Goal: Contribute content

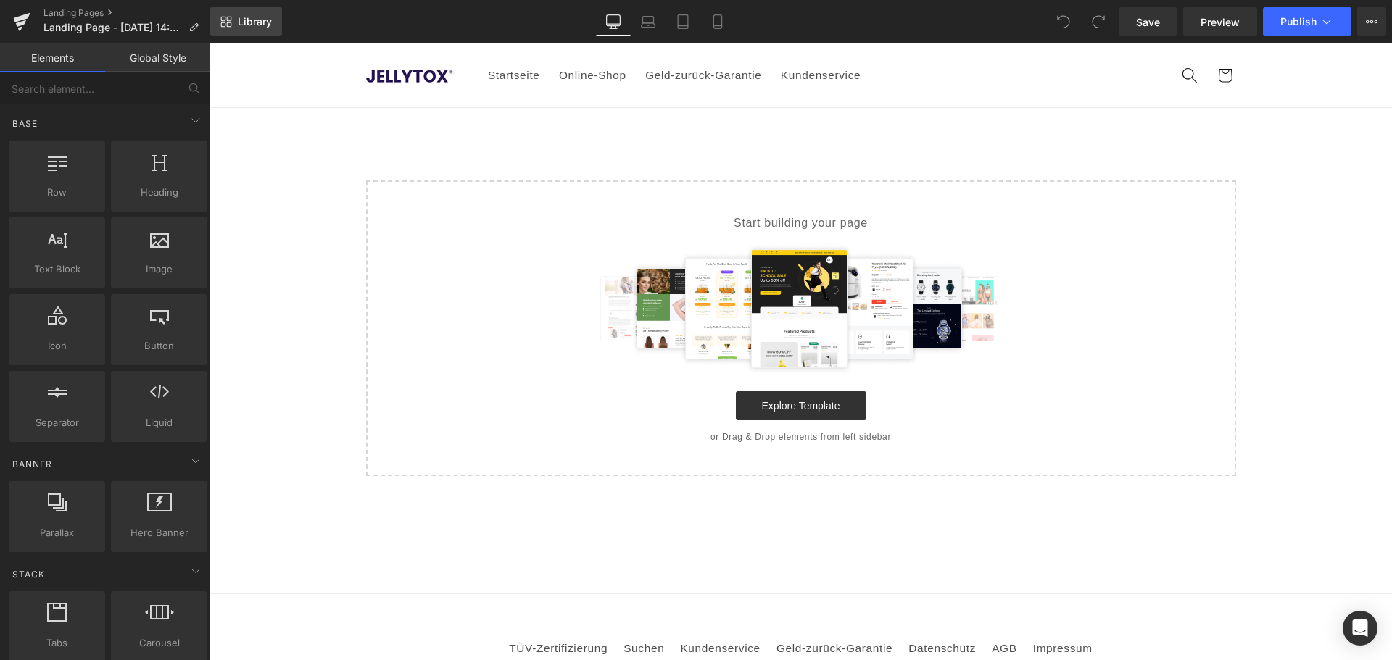
click at [252, 19] on span "Library" at bounding box center [255, 21] width 34 height 13
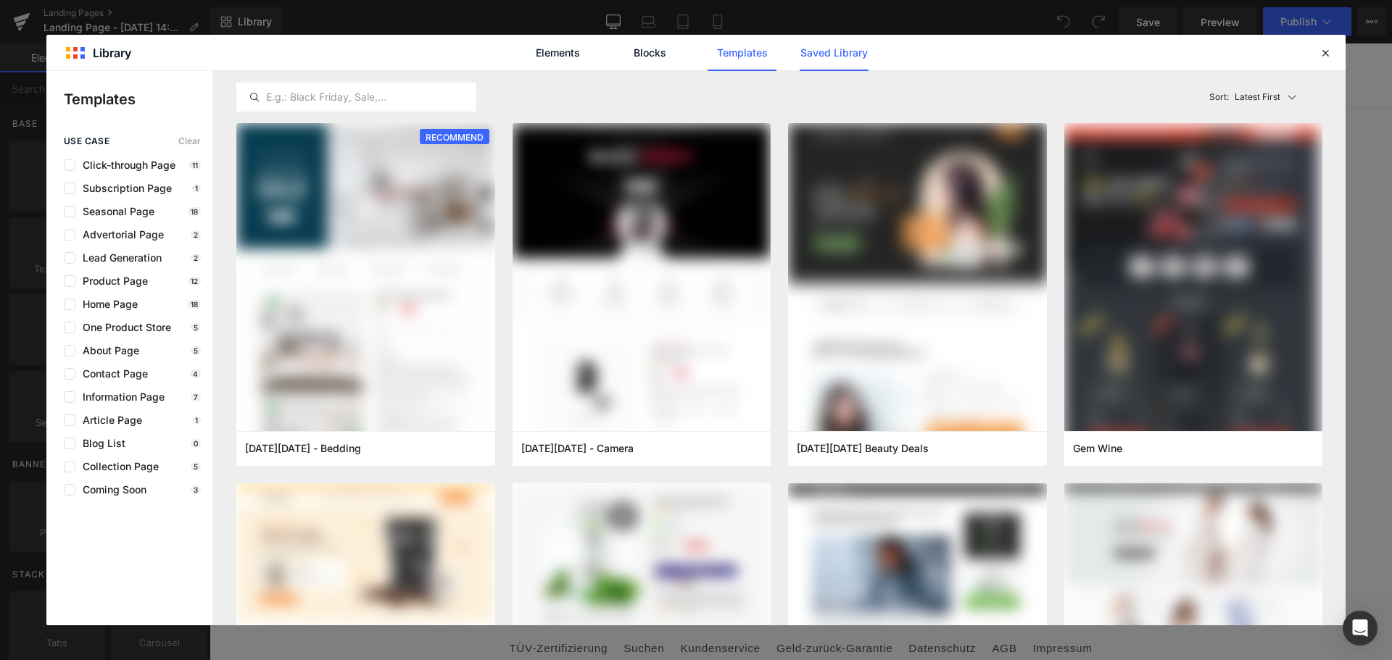
click at [844, 51] on link "Saved Library" at bounding box center [834, 53] width 69 height 36
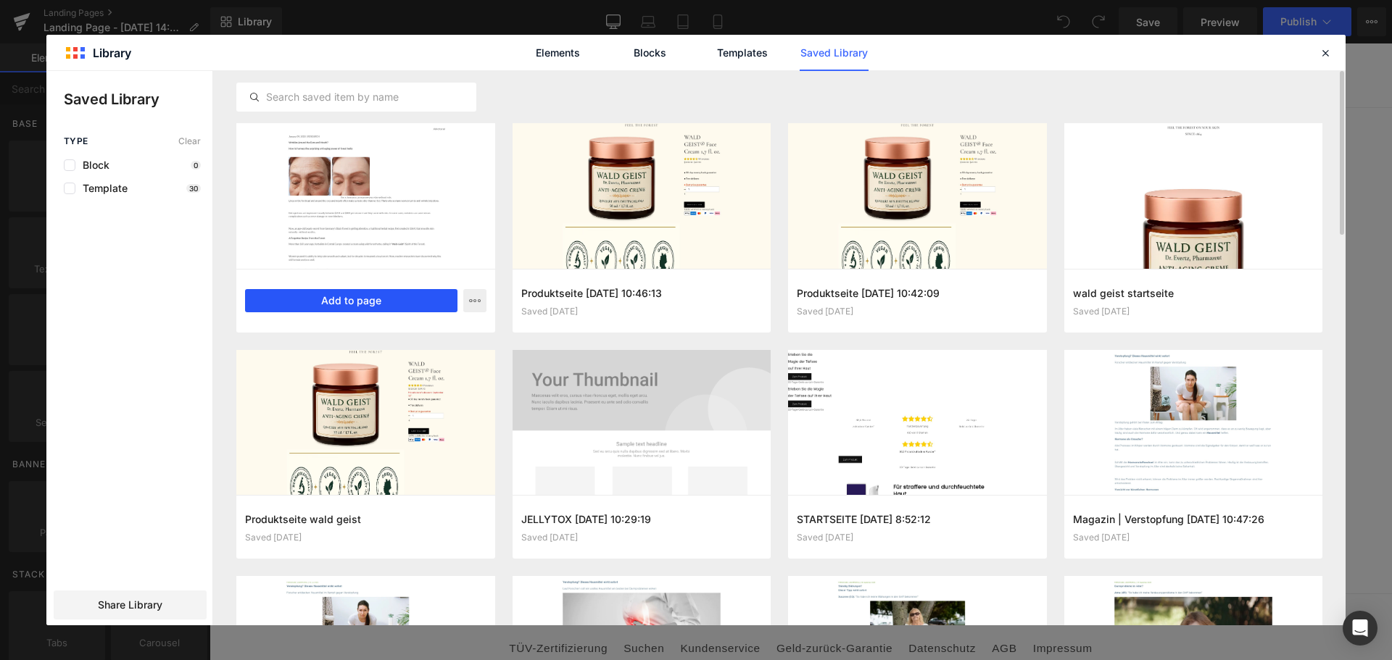
click at [362, 299] on button "Add to page" at bounding box center [351, 300] width 212 height 23
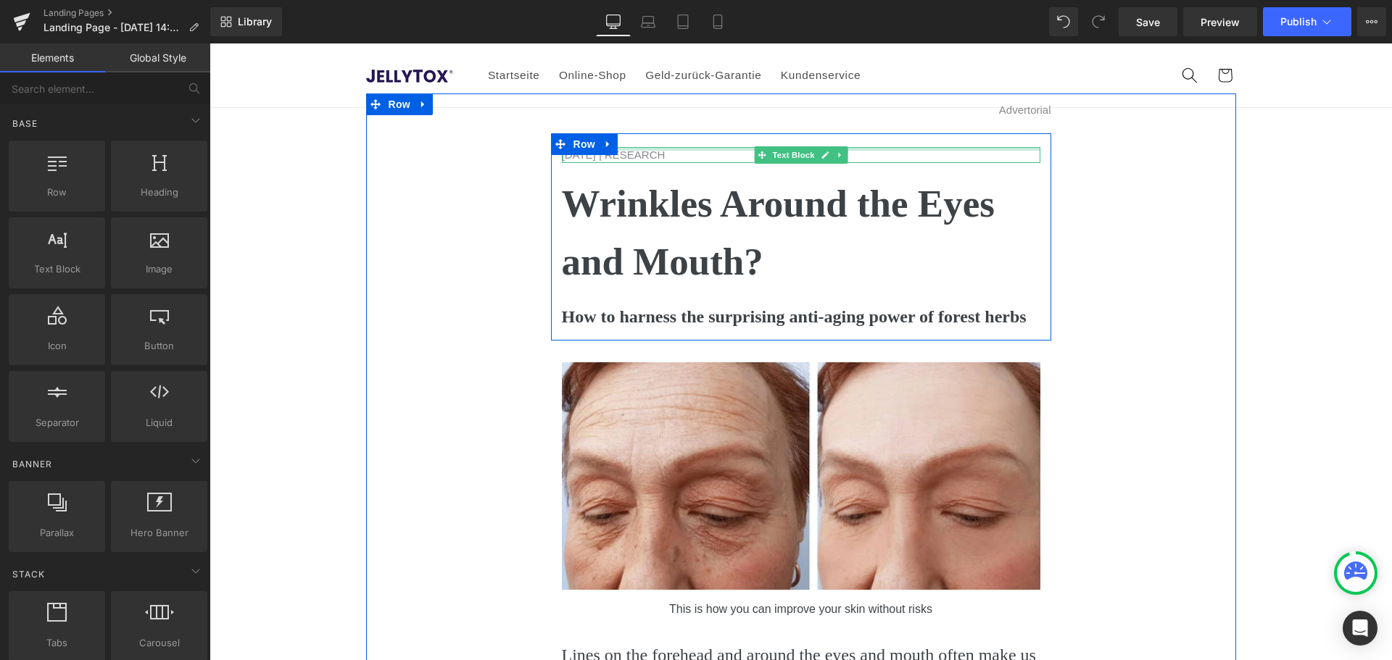
click at [663, 150] on div at bounding box center [801, 149] width 478 height 4
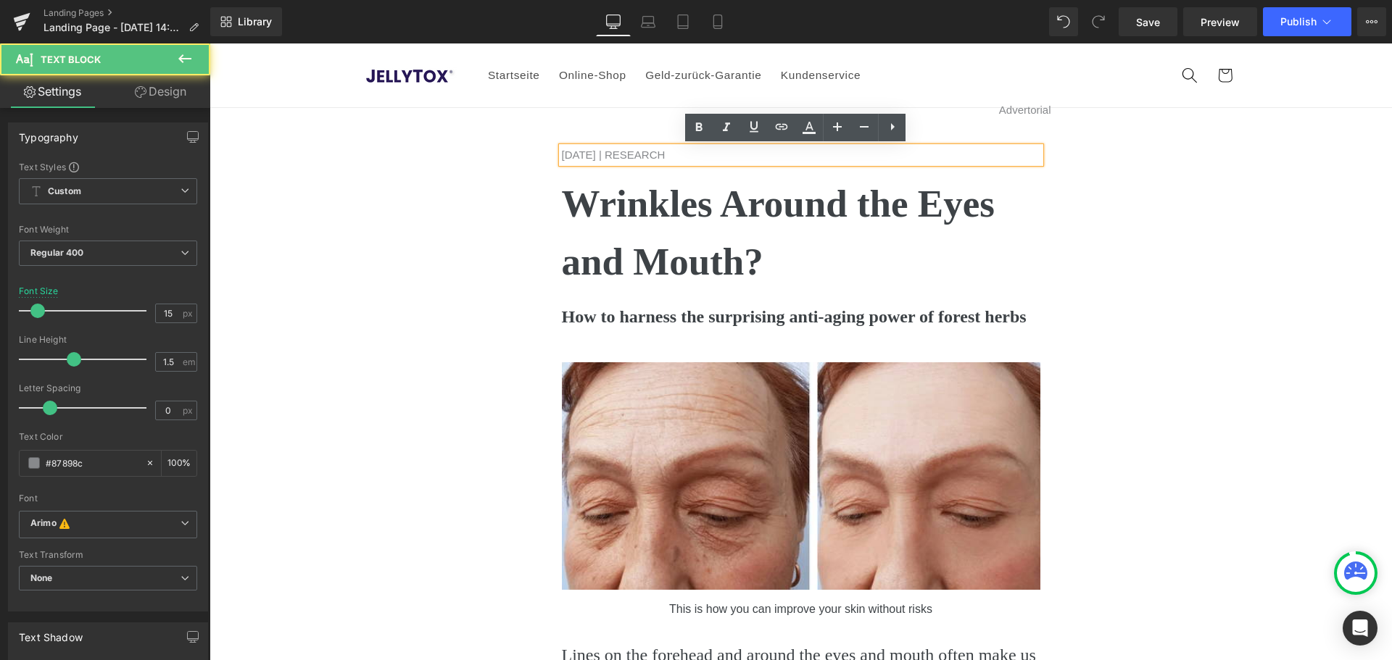
click at [673, 154] on p "[DATE] | RESEARCH" at bounding box center [801, 155] width 478 height 17
click at [576, 151] on p "[DATE] | RESEARCH" at bounding box center [801, 155] width 478 height 17
click at [596, 154] on p "[DATE] | RESEARCH" at bounding box center [801, 155] width 478 height 17
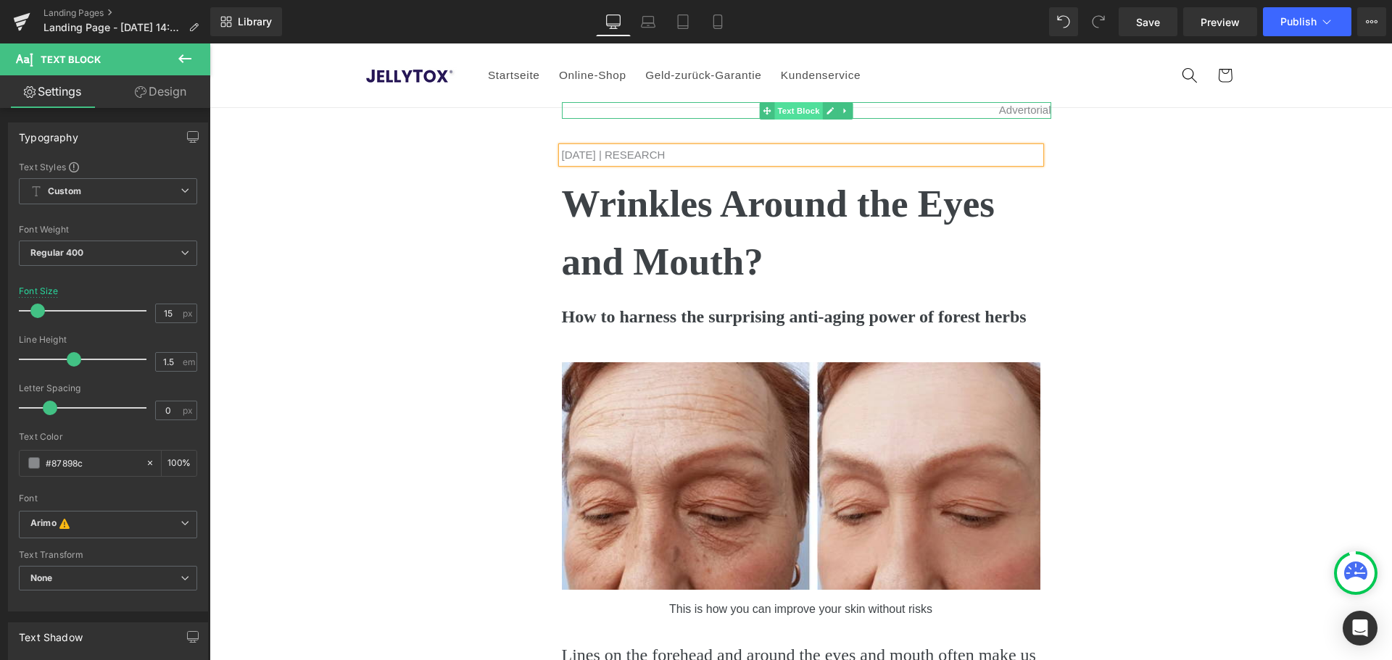
click at [802, 117] on span "Text Block" at bounding box center [798, 110] width 48 height 17
click at [781, 111] on span "Text Block" at bounding box center [798, 110] width 48 height 17
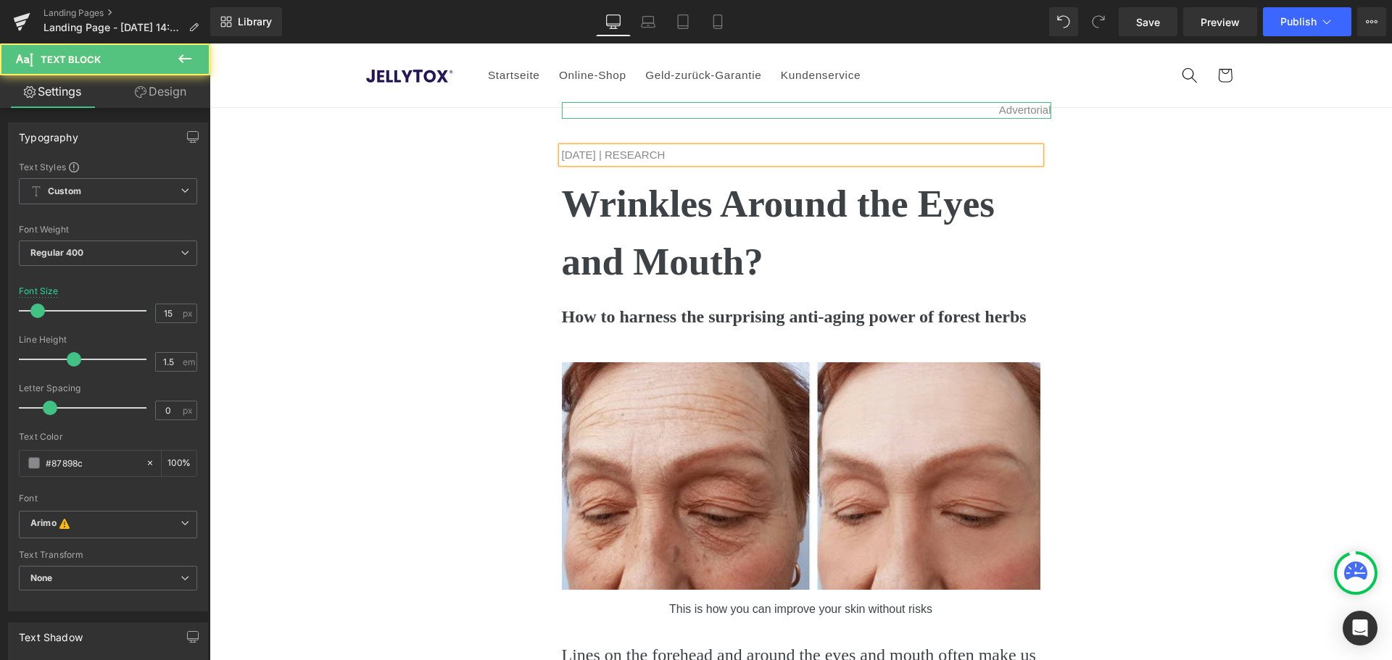
click at [180, 94] on link "Design" at bounding box center [160, 91] width 105 height 33
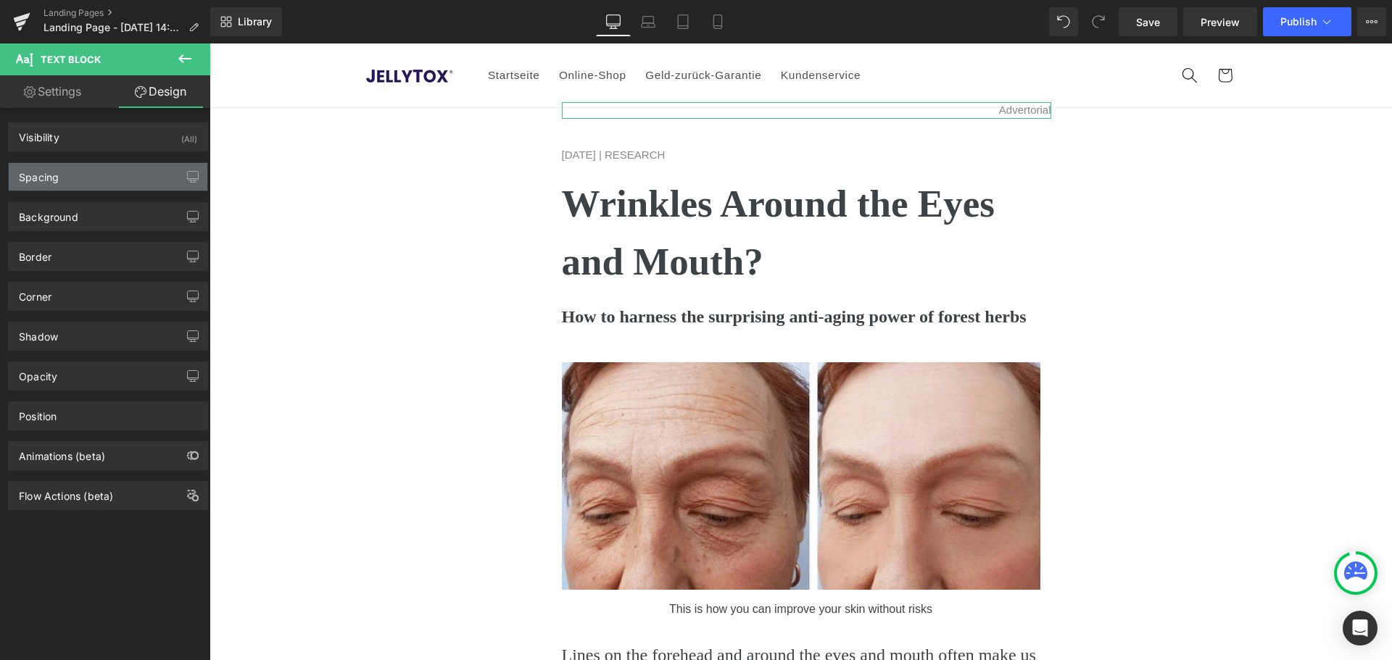
click at [117, 180] on div "Spacing" at bounding box center [108, 177] width 199 height 28
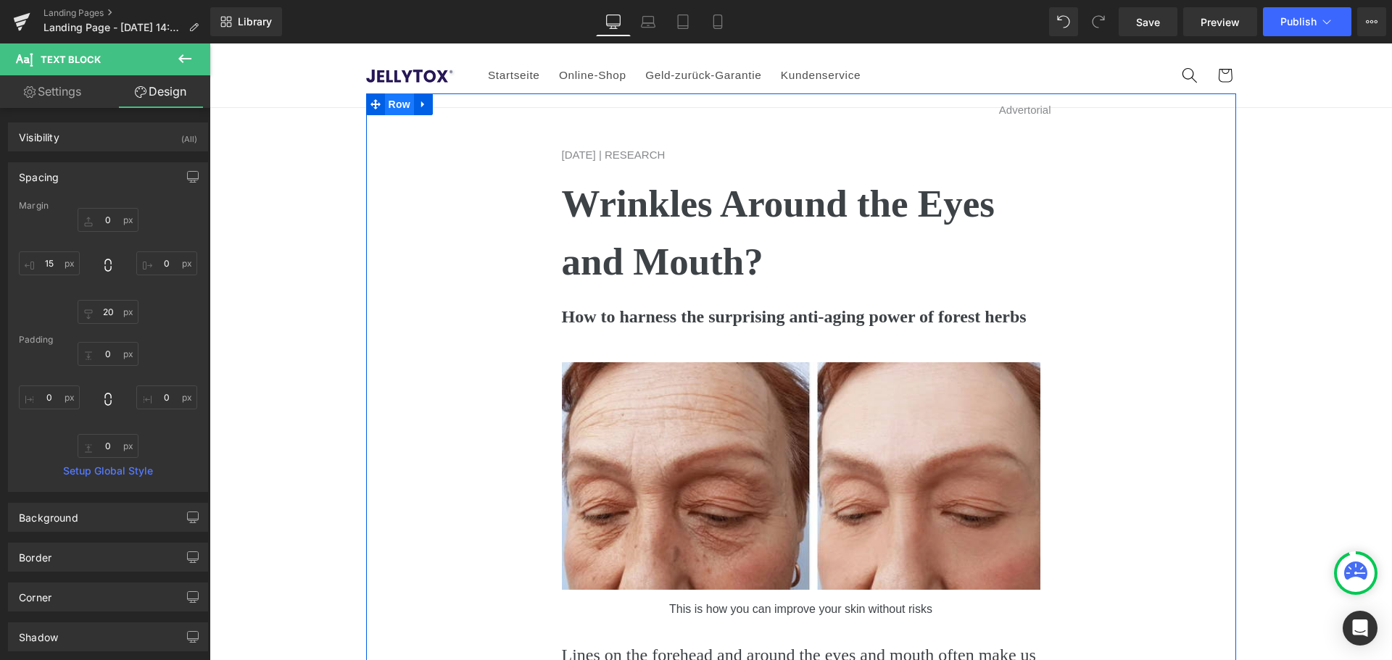
click at [389, 100] on span "Row" at bounding box center [399, 105] width 29 height 22
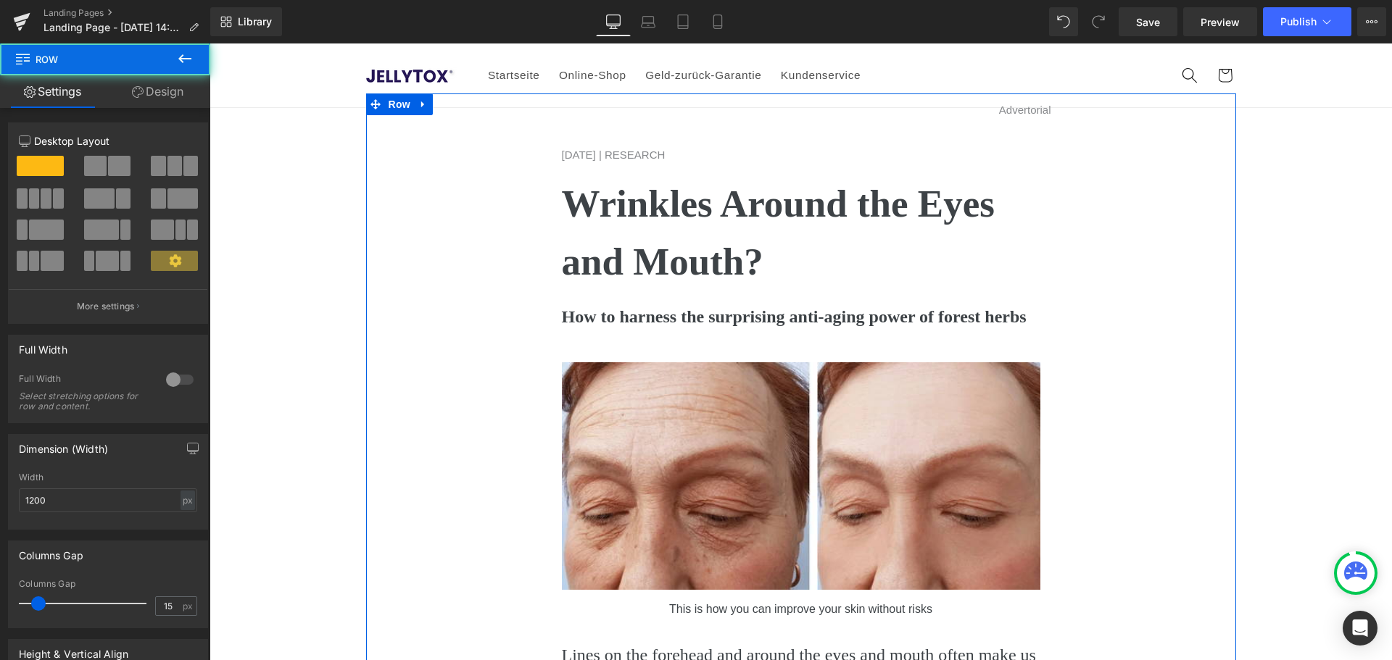
click at [151, 97] on link "Design" at bounding box center [157, 91] width 105 height 33
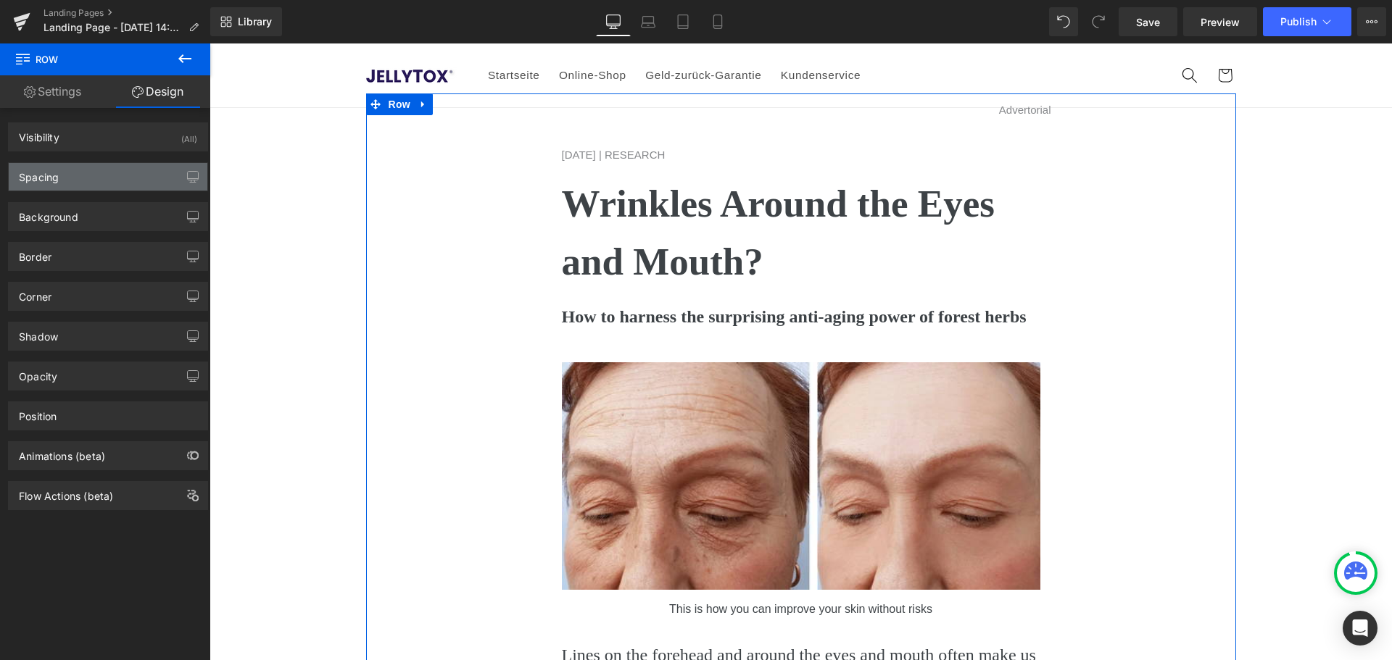
click at [96, 184] on div "Spacing" at bounding box center [108, 177] width 199 height 28
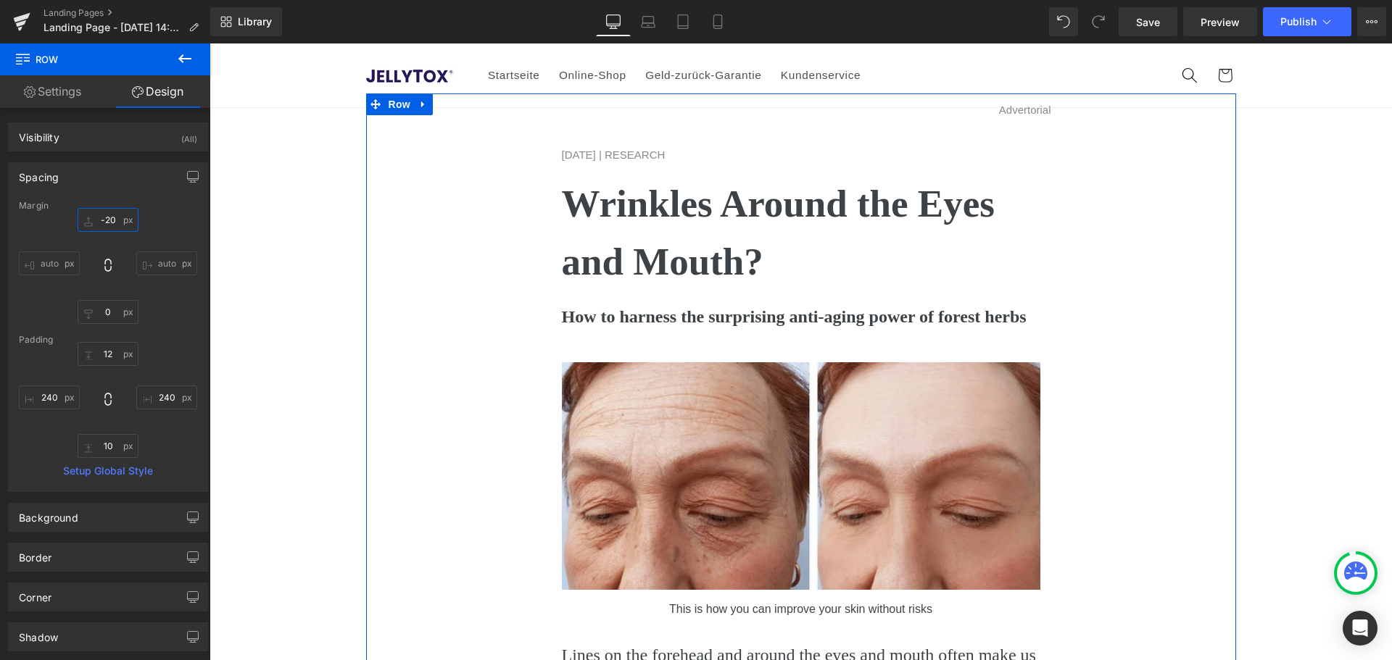
click at [122, 225] on input "-20" at bounding box center [108, 220] width 61 height 24
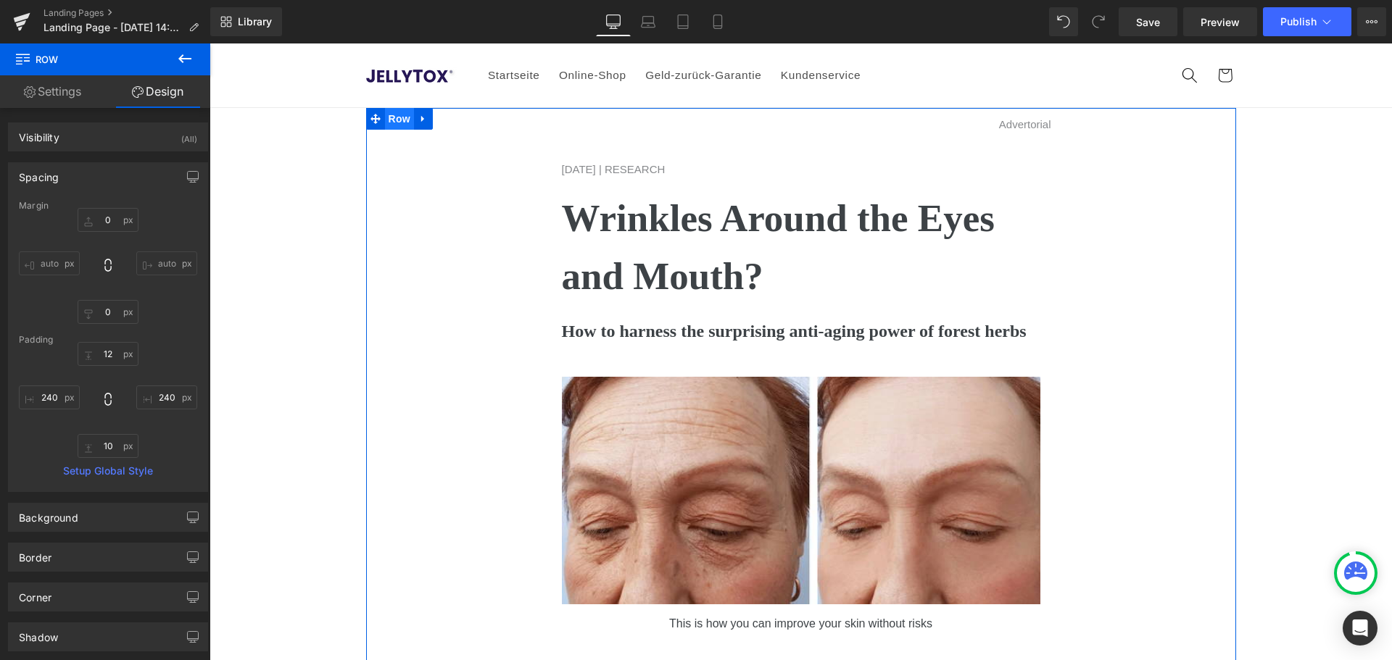
click at [386, 122] on span "Row" at bounding box center [399, 119] width 29 height 22
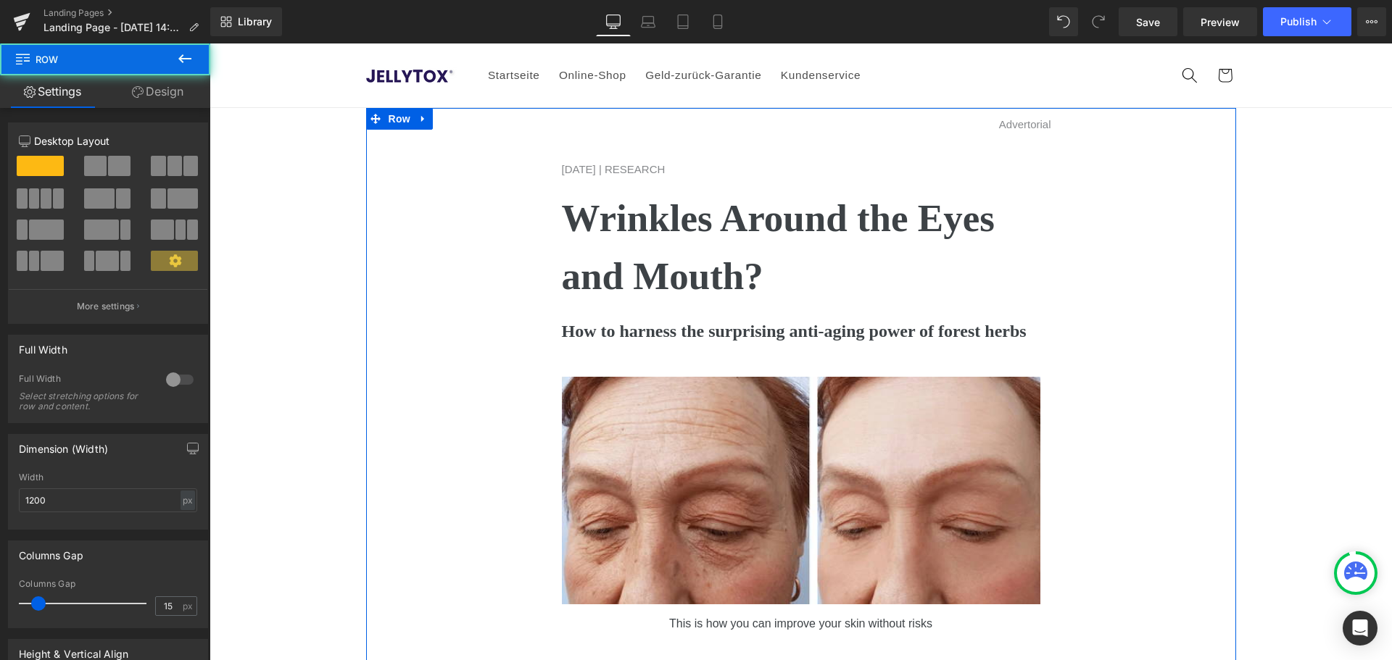
click at [159, 94] on link "Design" at bounding box center [157, 91] width 105 height 33
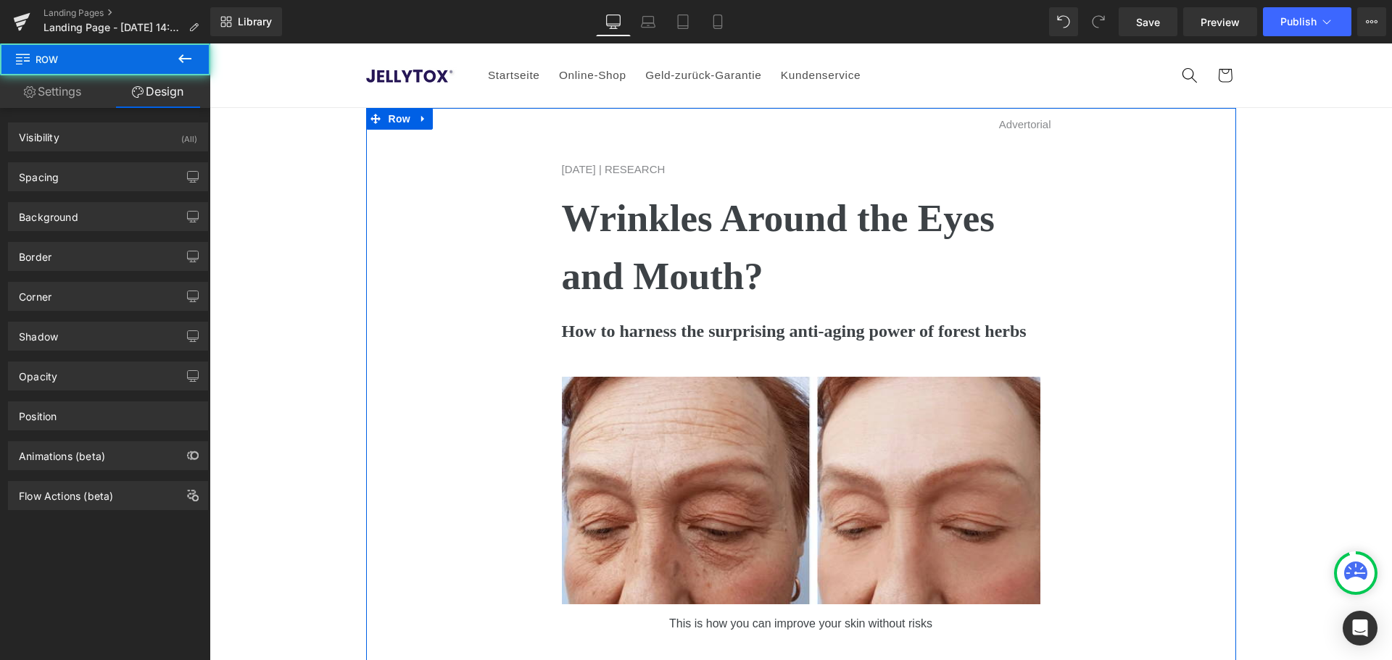
type input "0"
type input "12"
type input "240"
type input "10"
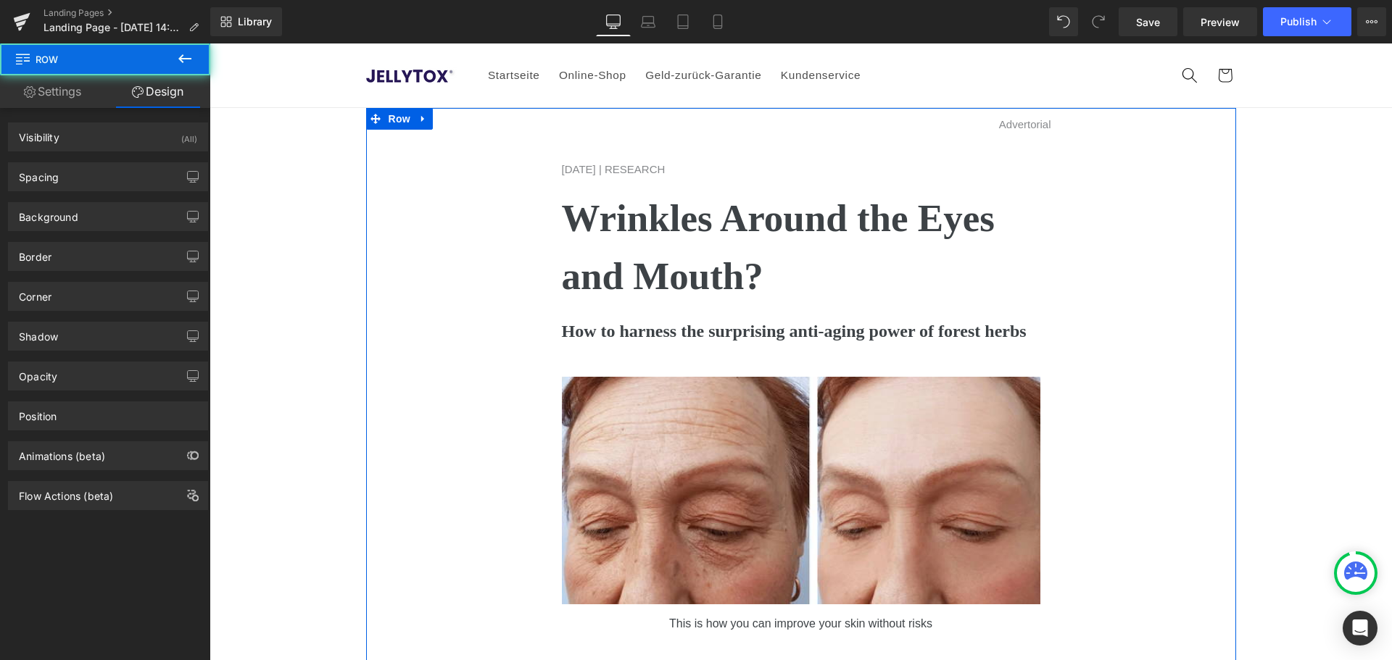
type input "240"
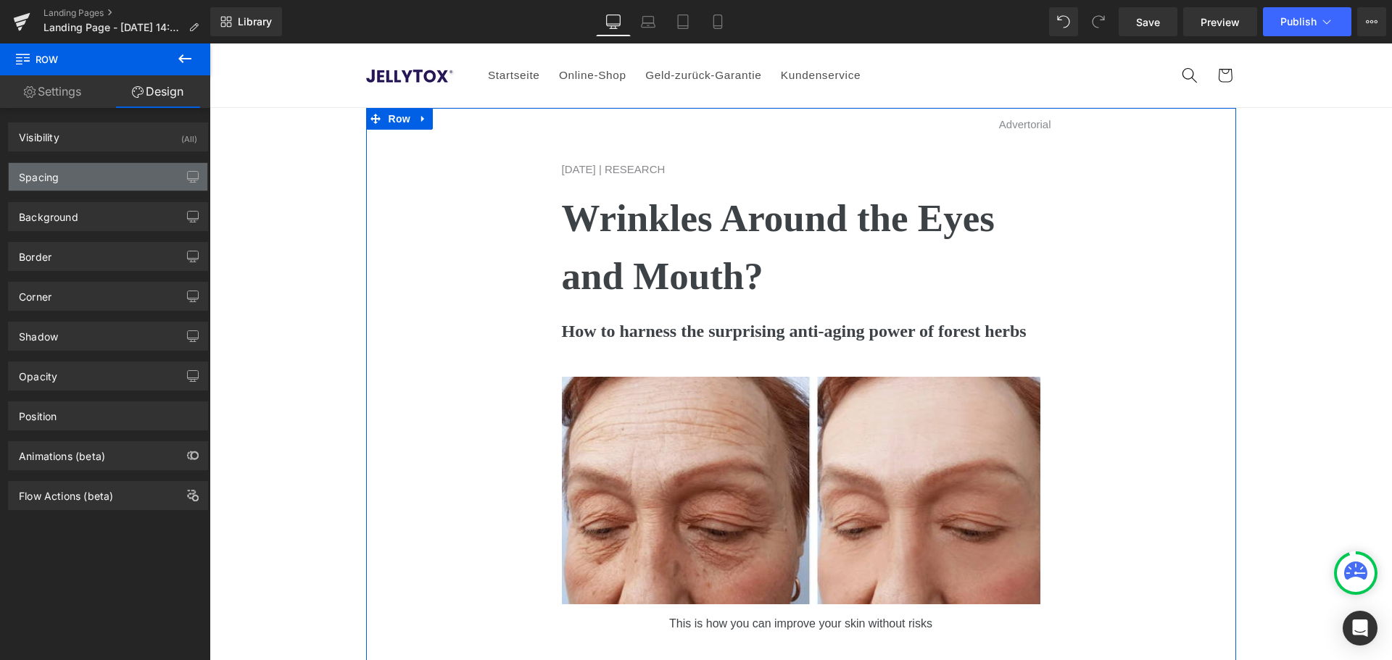
click at [121, 171] on div "Spacing" at bounding box center [108, 177] width 199 height 28
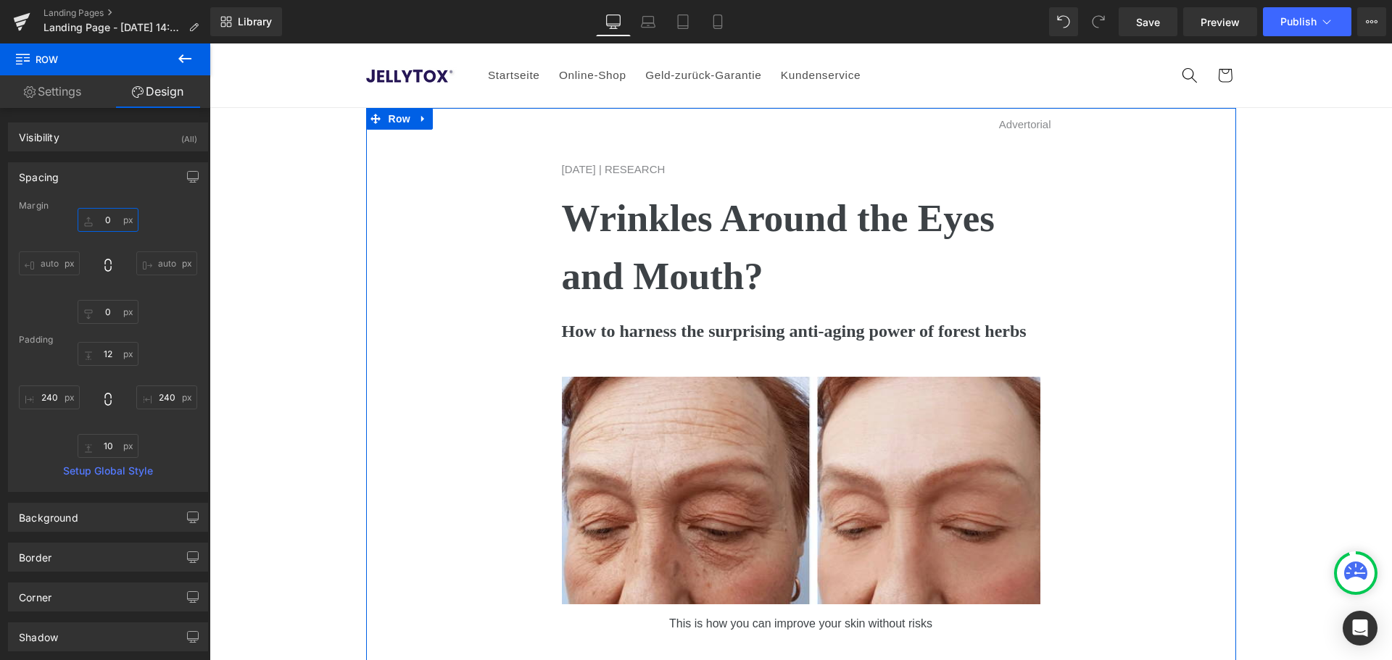
click at [119, 226] on input "0" at bounding box center [108, 220] width 61 height 24
type input "20"
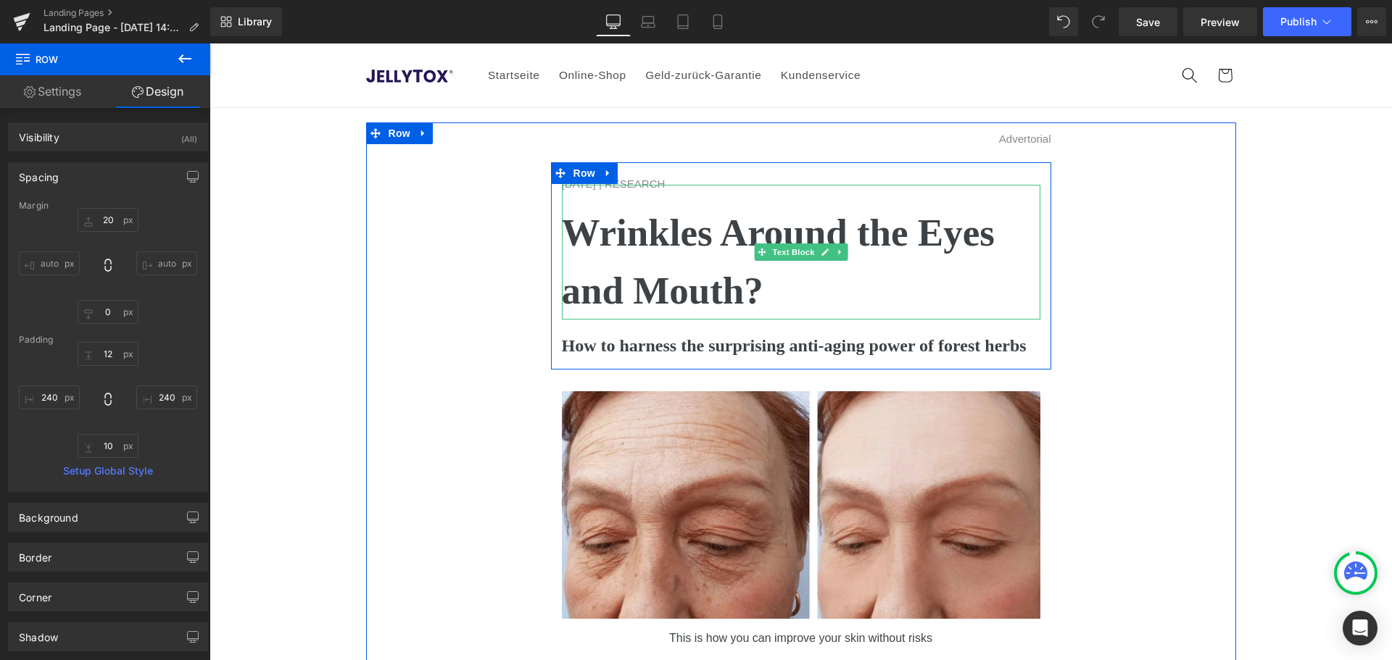
click at [636, 266] on p "Wrinkles Around the Eyes and Mouth?" at bounding box center [801, 261] width 478 height 115
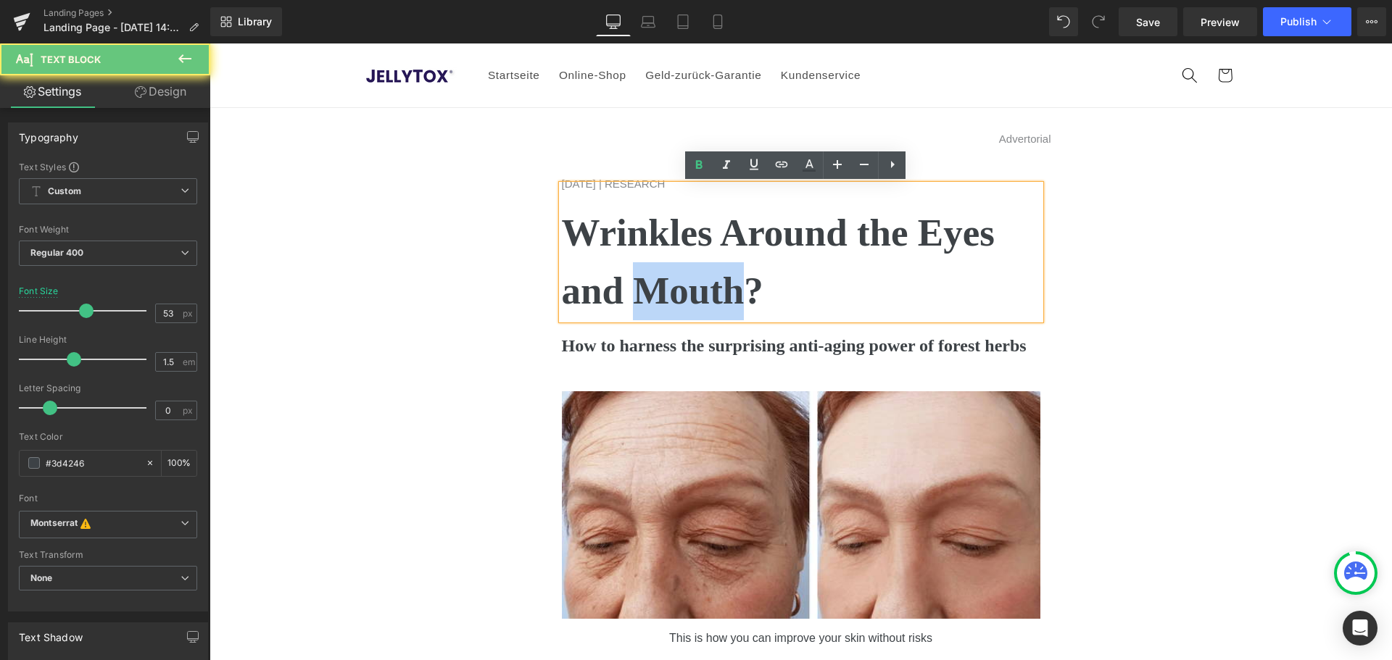
click at [636, 266] on p "Wrinkles Around the Eyes and Mouth?" at bounding box center [801, 261] width 478 height 115
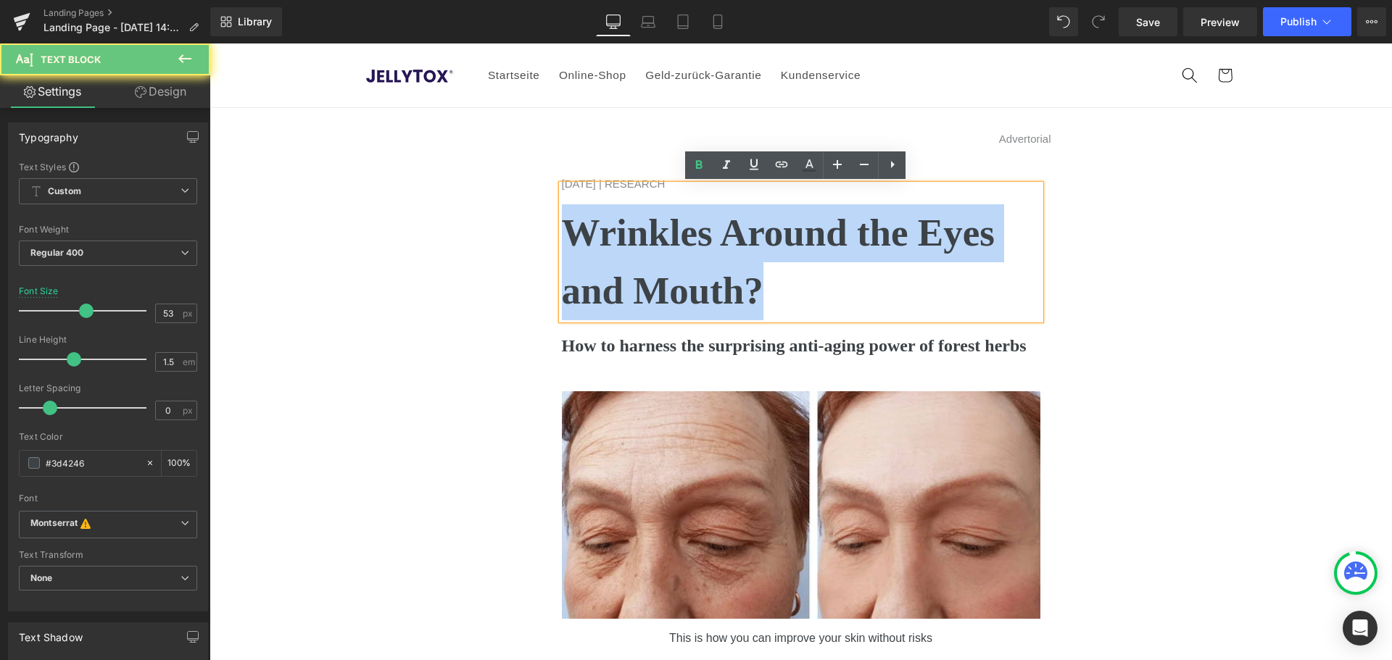
click at [636, 266] on p "Wrinkles Around the Eyes and Mouth?" at bounding box center [801, 261] width 478 height 115
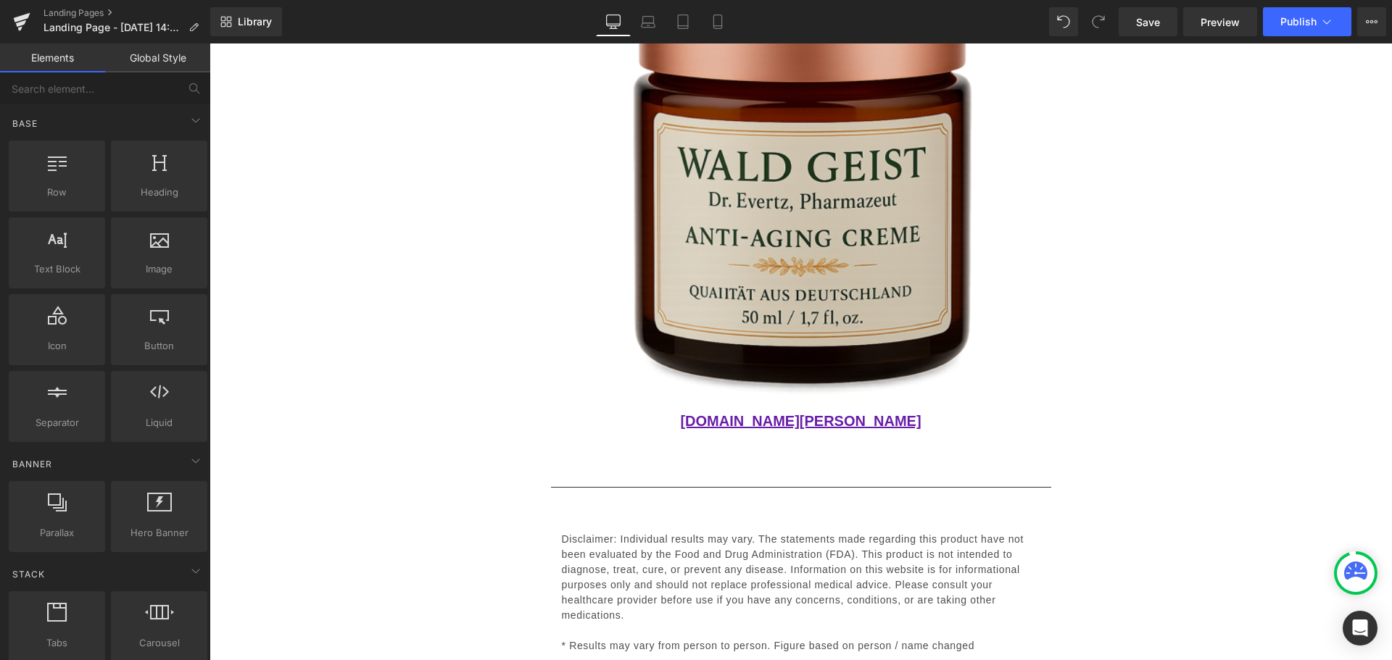
scroll to position [3262, 0]
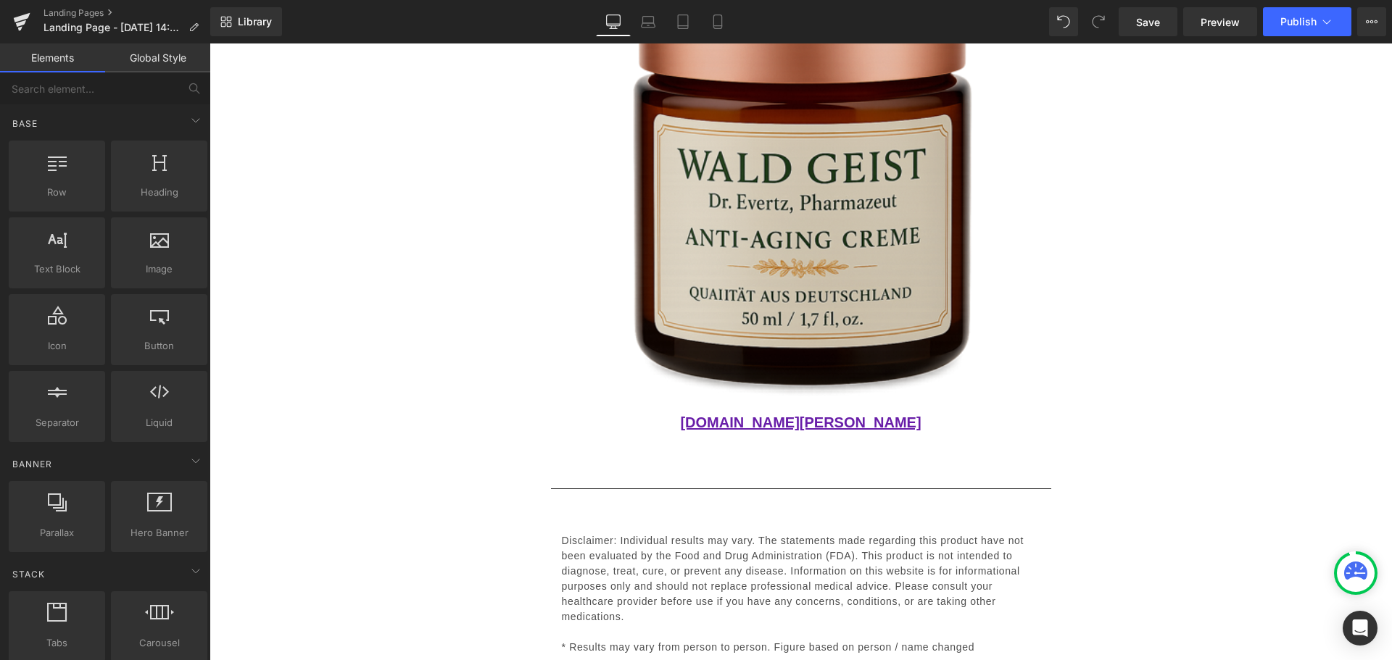
click at [794, 167] on img at bounding box center [801, 181] width 383 height 448
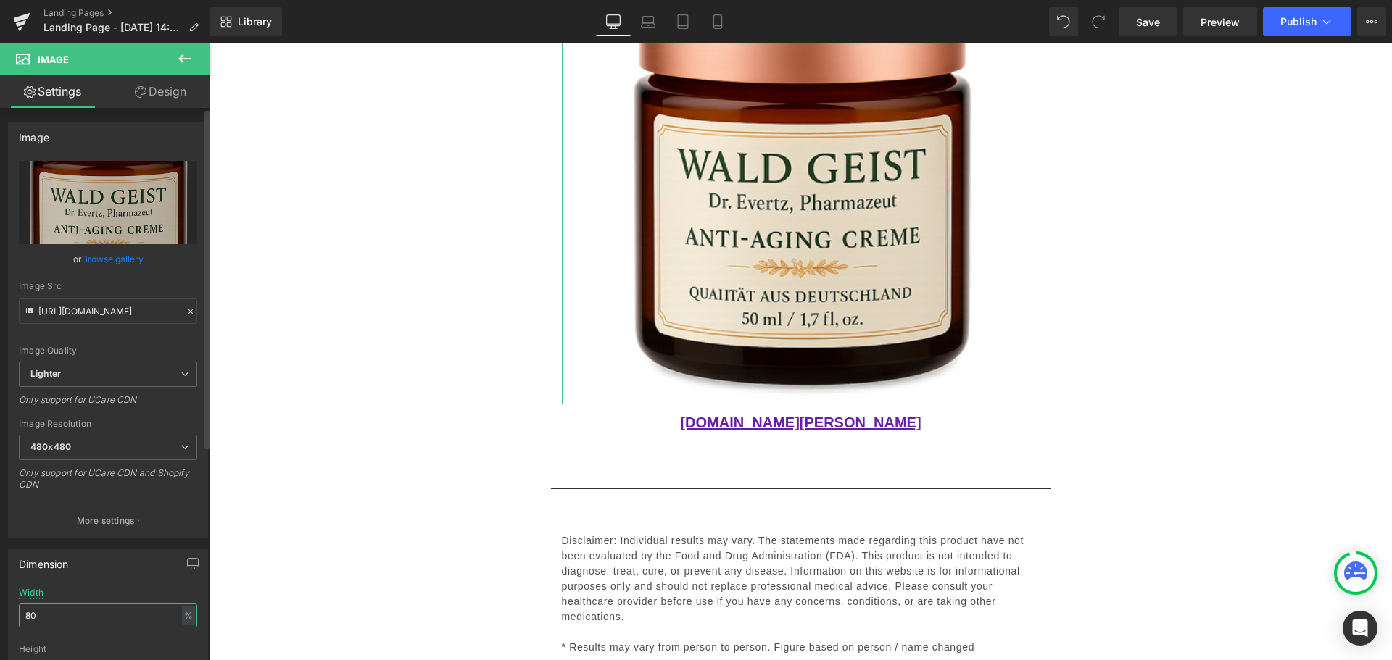
click at [47, 617] on input "80" at bounding box center [108, 616] width 178 height 24
type input "70"
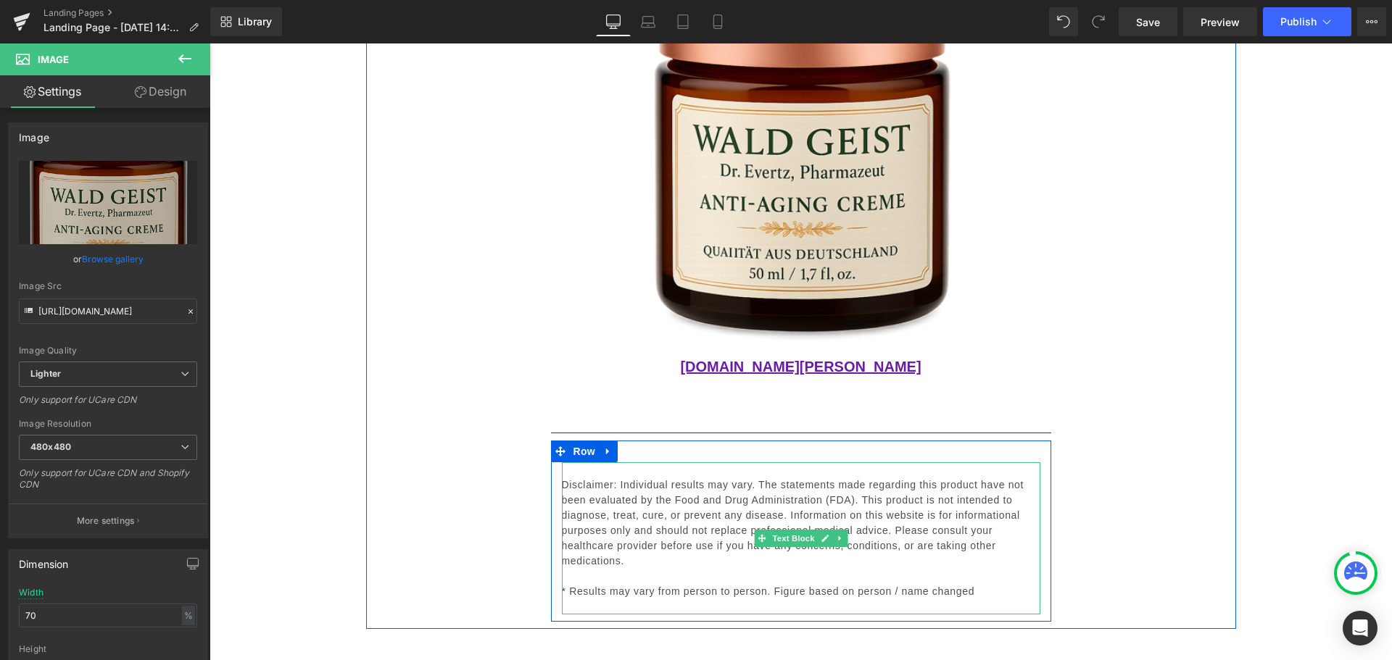
click at [669, 489] on p "Disclaimer: Individual results may vary. The statements made regarding this pro…" at bounding box center [801, 523] width 478 height 91
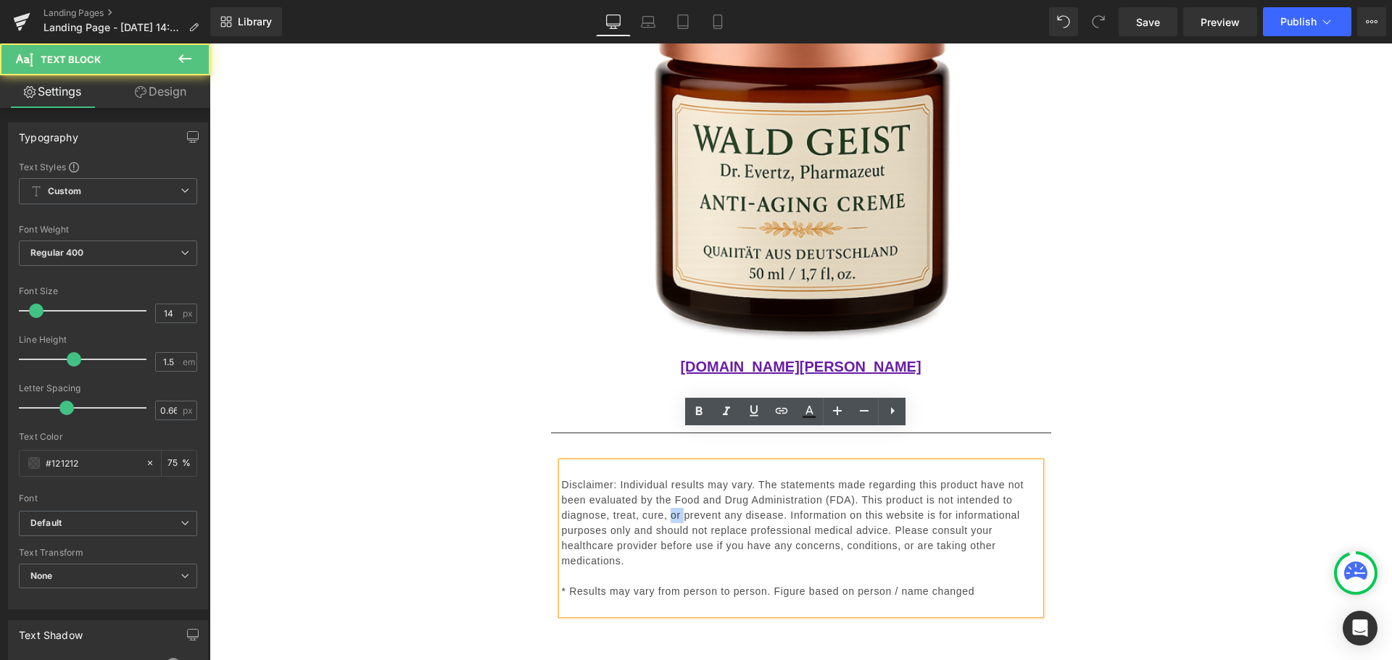
click at [669, 489] on p "Disclaimer: Individual results may vary. The statements made regarding this pro…" at bounding box center [801, 523] width 478 height 91
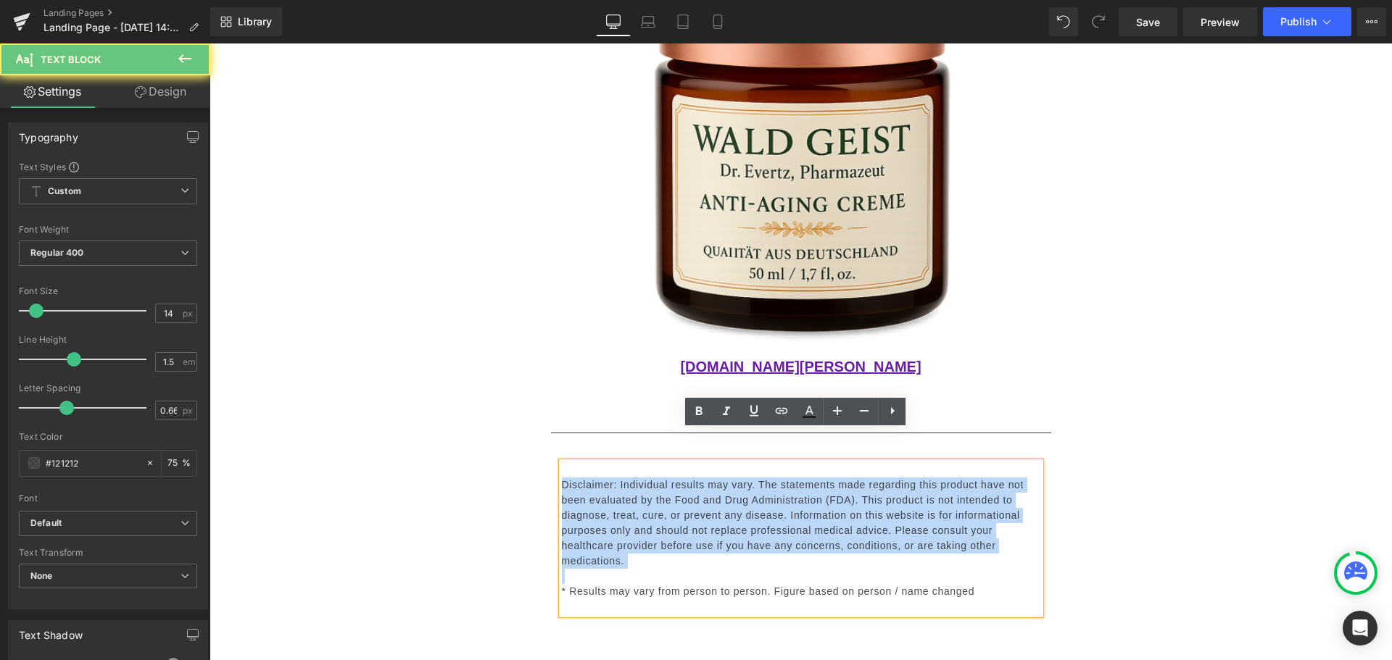
click at [669, 489] on p "Disclaimer: Individual results may vary. The statements made regarding this pro…" at bounding box center [801, 523] width 478 height 91
click at [697, 502] on p "Disclaimer: Individual results may vary. The statements made regarding this pro…" at bounding box center [801, 523] width 478 height 91
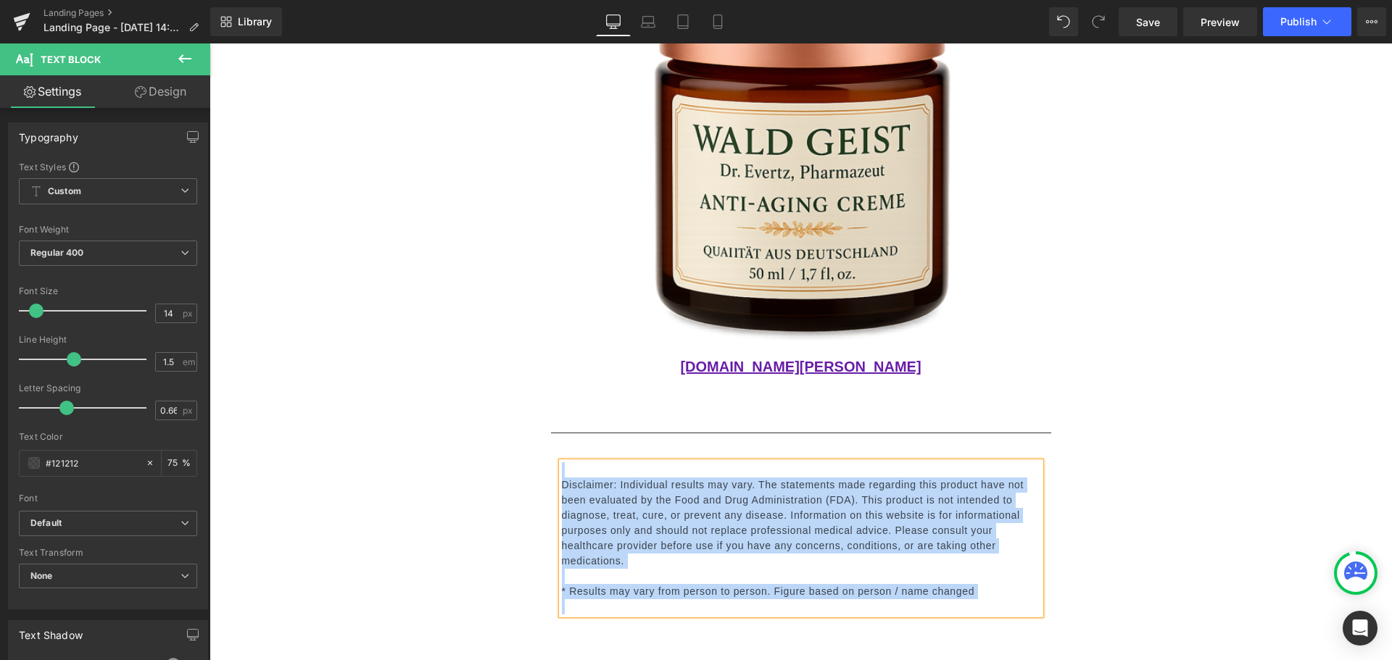
paste div
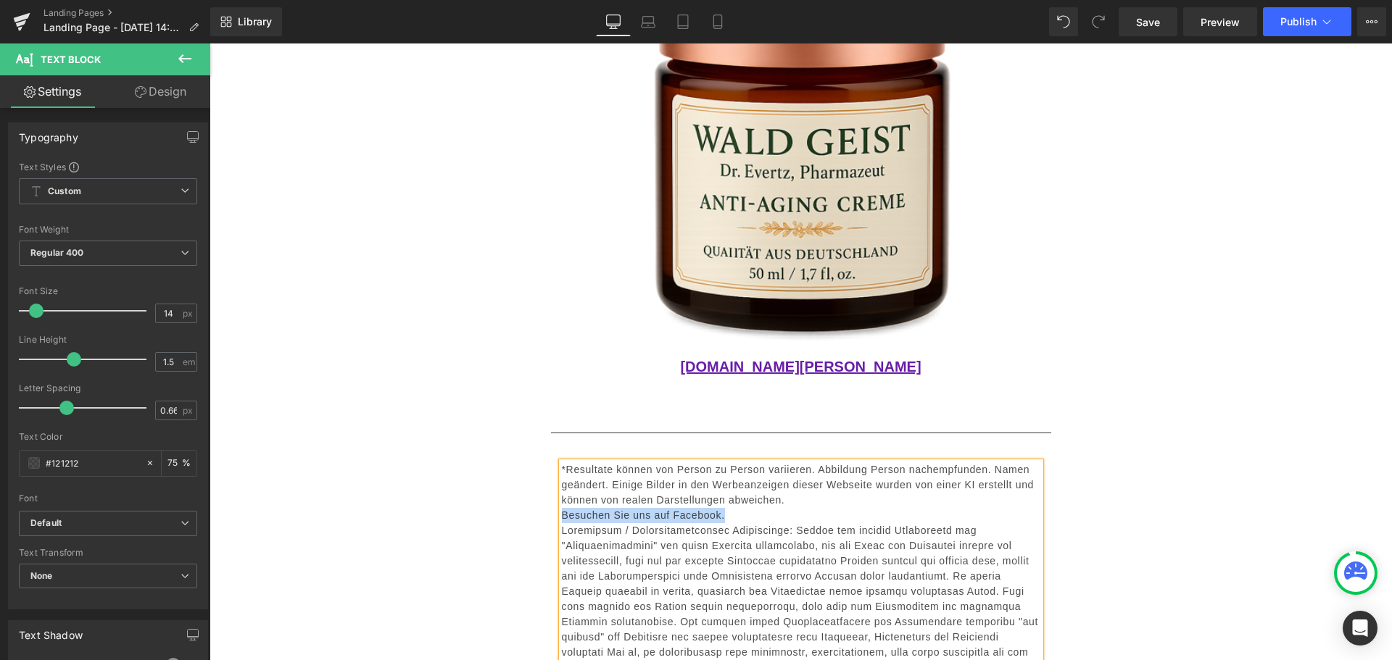
drag, startPoint x: 757, startPoint y: 484, endPoint x: 523, endPoint y: 487, distance: 234.1
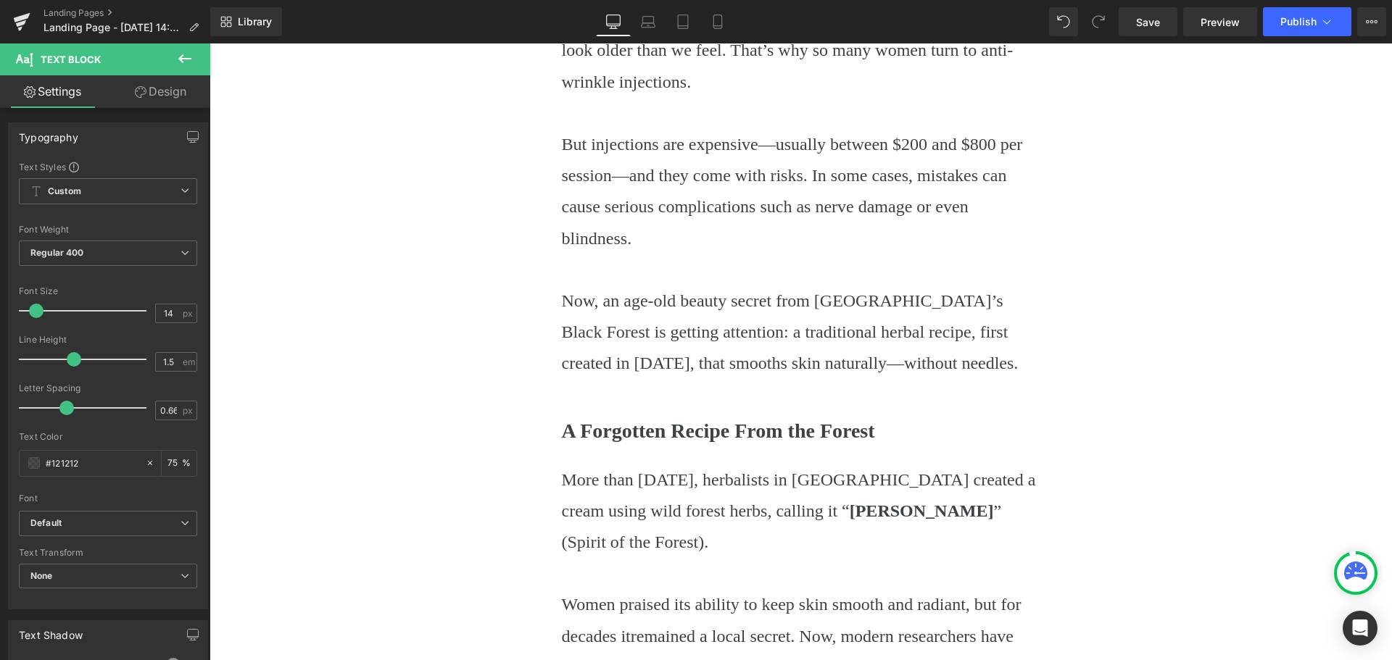
scroll to position [362, 0]
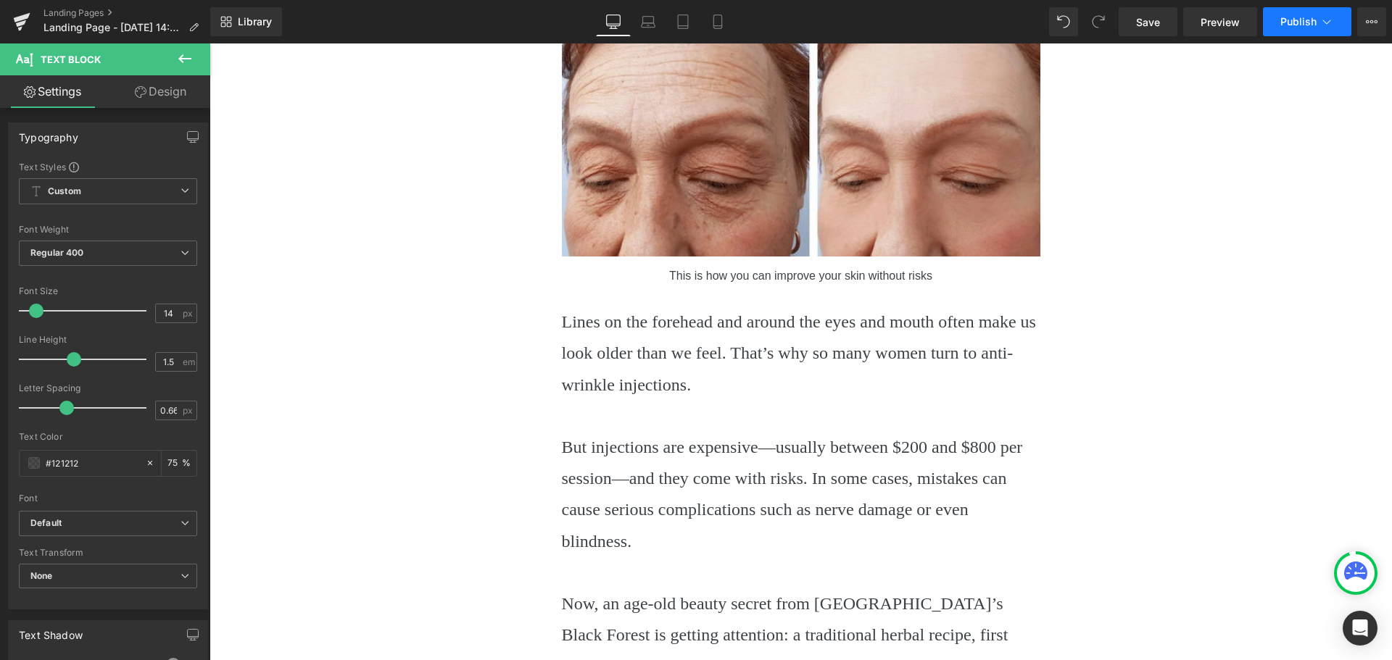
click at [1321, 14] on button "Publish" at bounding box center [1307, 21] width 88 height 29
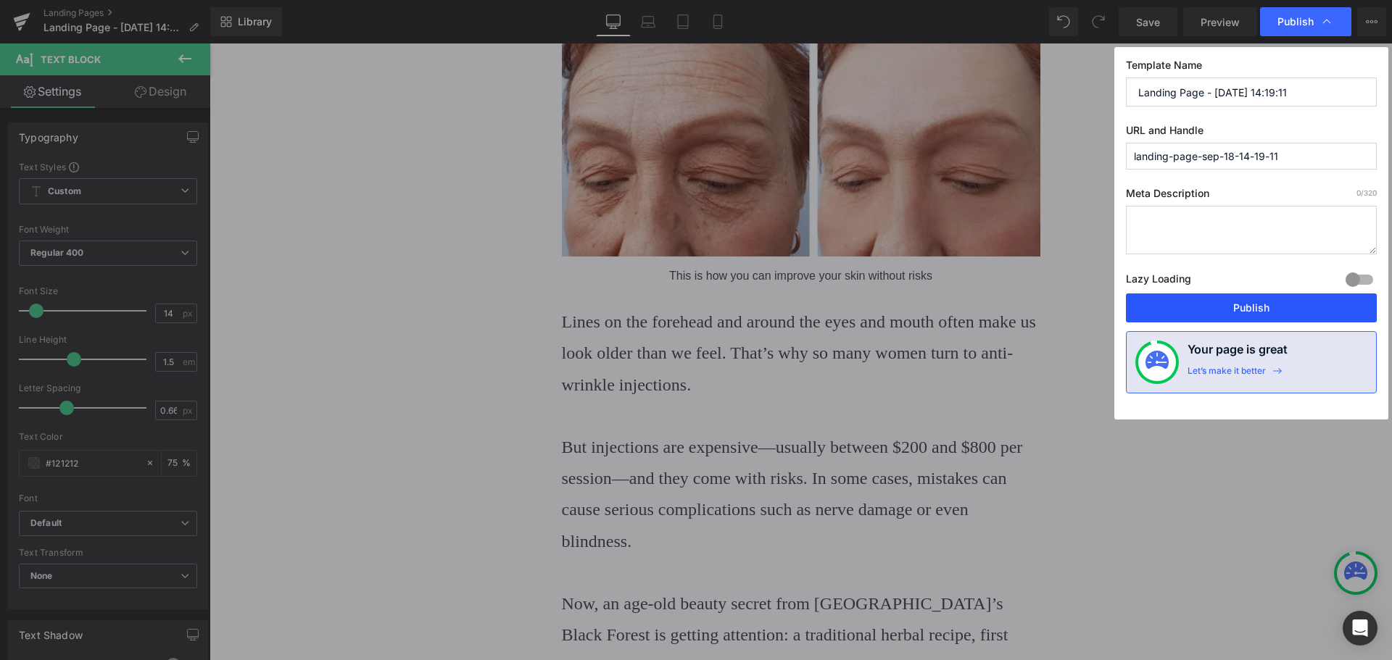
click at [1252, 304] on button "Publish" at bounding box center [1251, 308] width 251 height 29
